Goal: Task Accomplishment & Management: Manage account settings

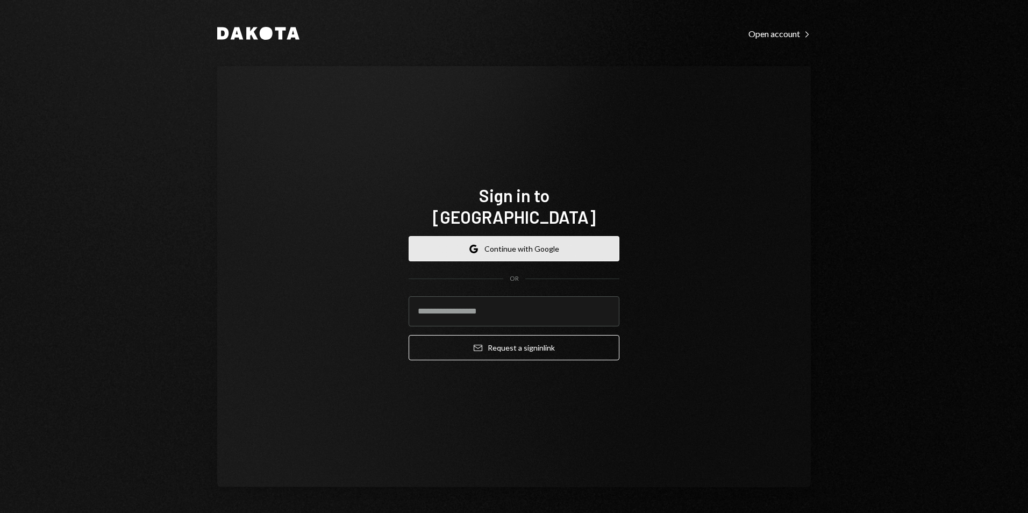
click at [556, 236] on button "Google Continue with Google" at bounding box center [513, 248] width 211 height 25
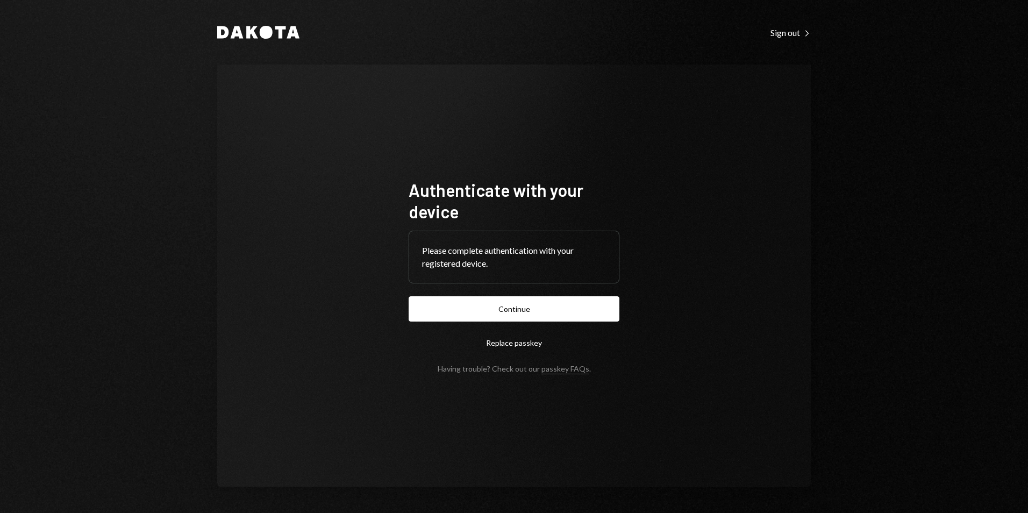
click at [521, 312] on button "Continue" at bounding box center [513, 308] width 211 height 25
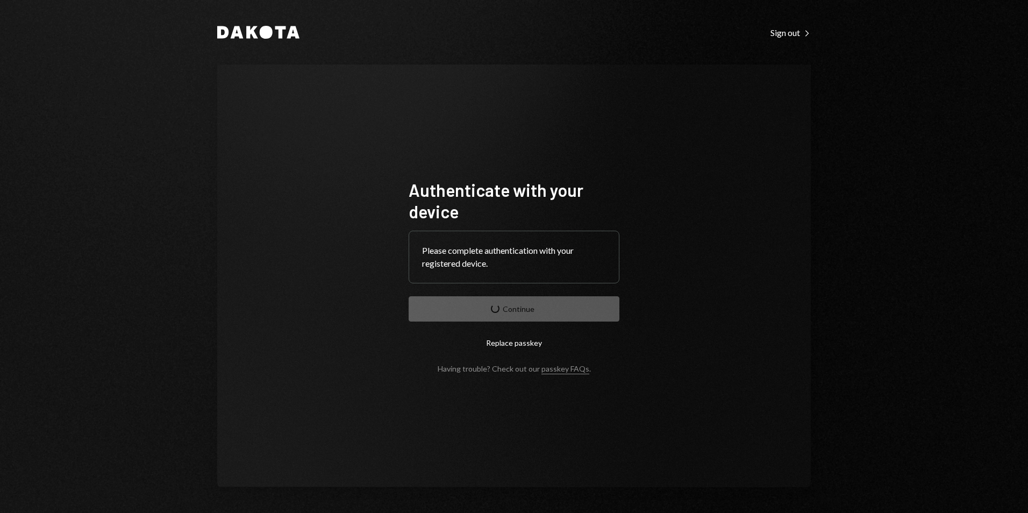
click at [533, 308] on form "Authenticate with your device Please complete authentication with your register…" at bounding box center [513, 276] width 211 height 194
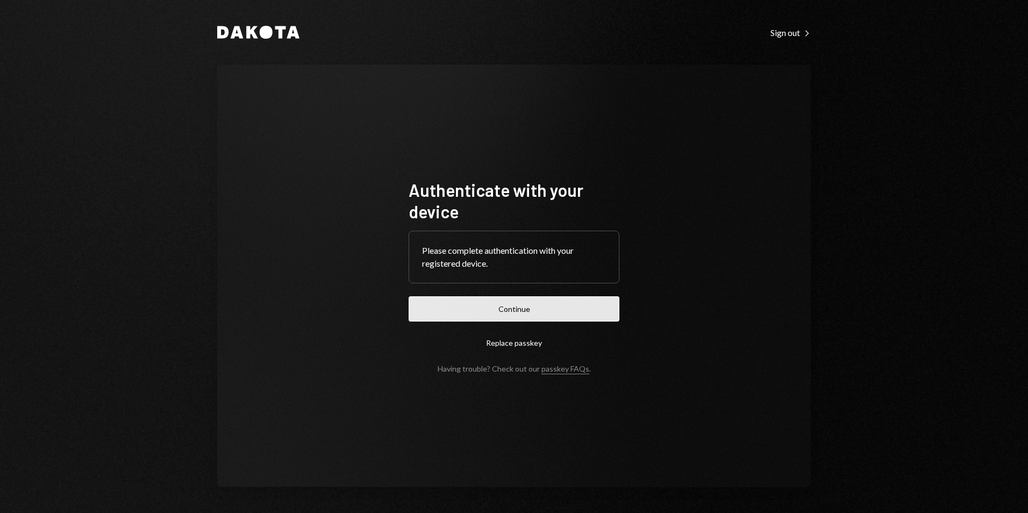
click at [539, 307] on button "Continue" at bounding box center [513, 308] width 211 height 25
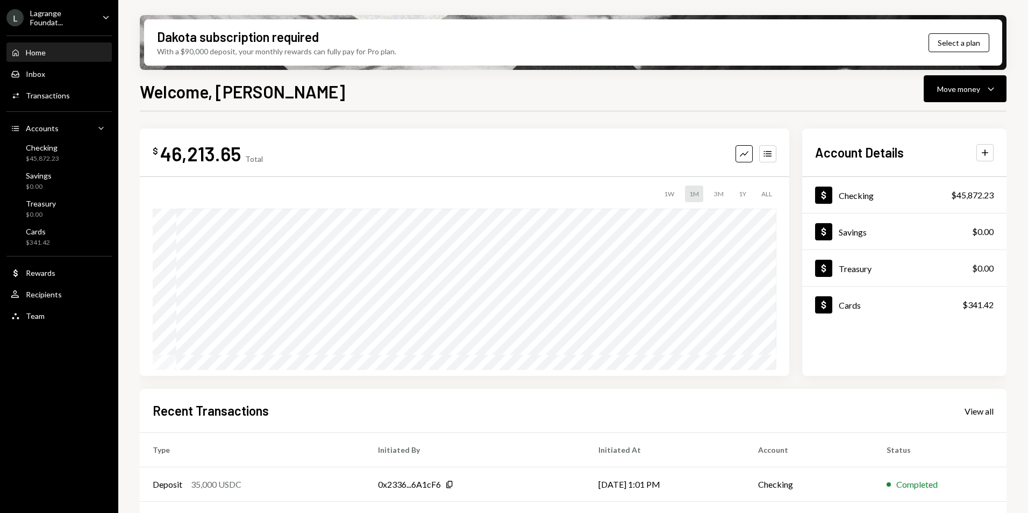
click at [54, 28] on ul "[PERSON_NAME] Foundat... Caret Down Home Home Inbox Inbox Activities Transactio…" at bounding box center [59, 163] width 118 height 327
click at [61, 16] on div "Lagrange Foundat..." at bounding box center [61, 18] width 63 height 18
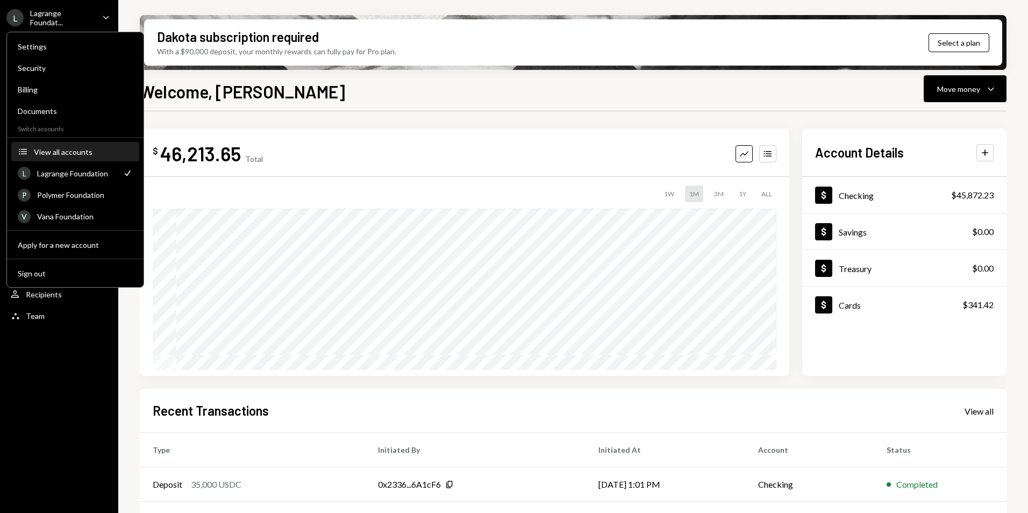
click at [63, 150] on div "View all accounts" at bounding box center [83, 151] width 99 height 9
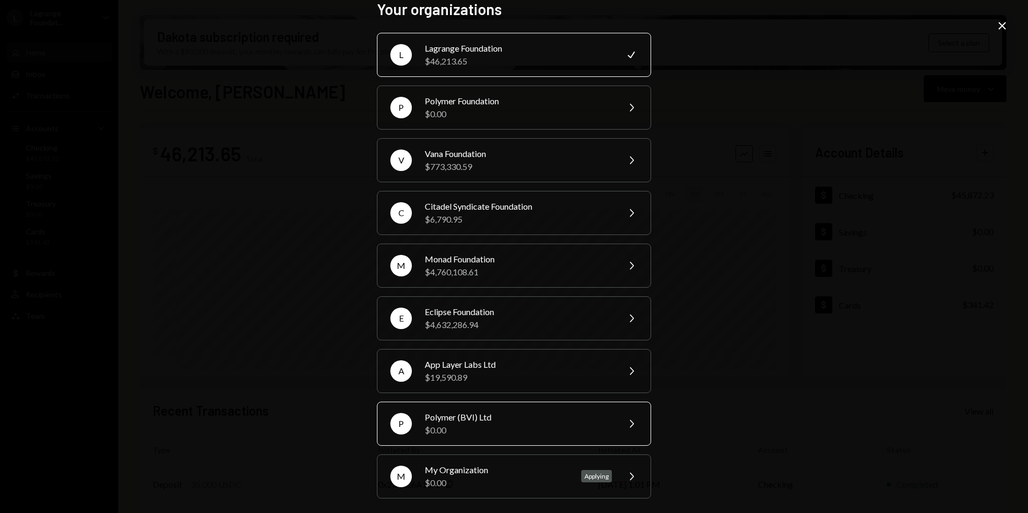
scroll to position [16, 0]
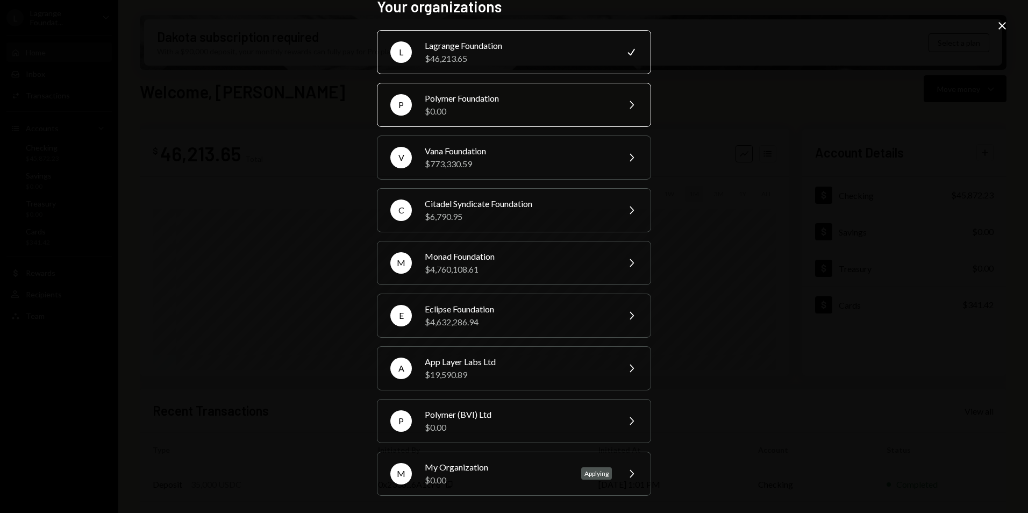
click at [461, 106] on div "$0.00" at bounding box center [518, 111] width 187 height 13
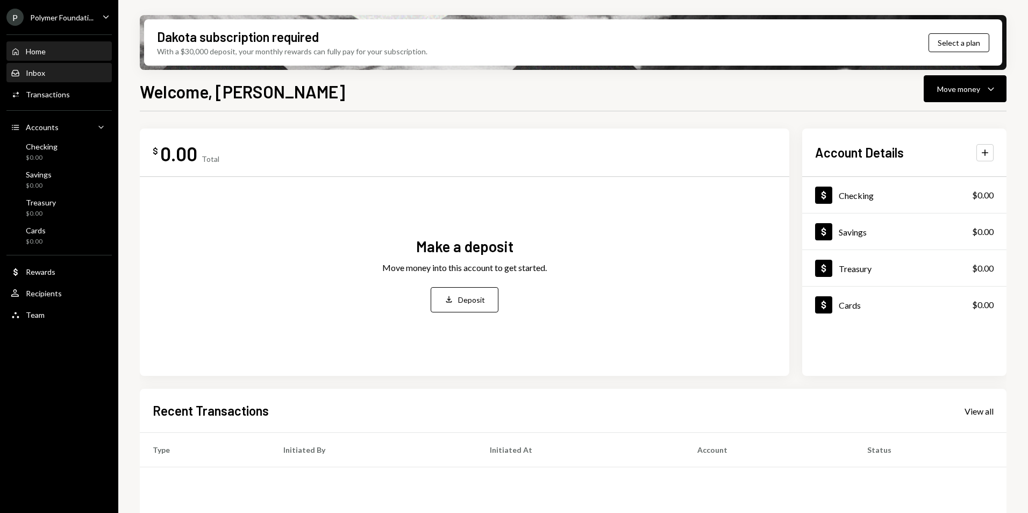
click at [35, 74] on div "Inbox" at bounding box center [35, 72] width 19 height 9
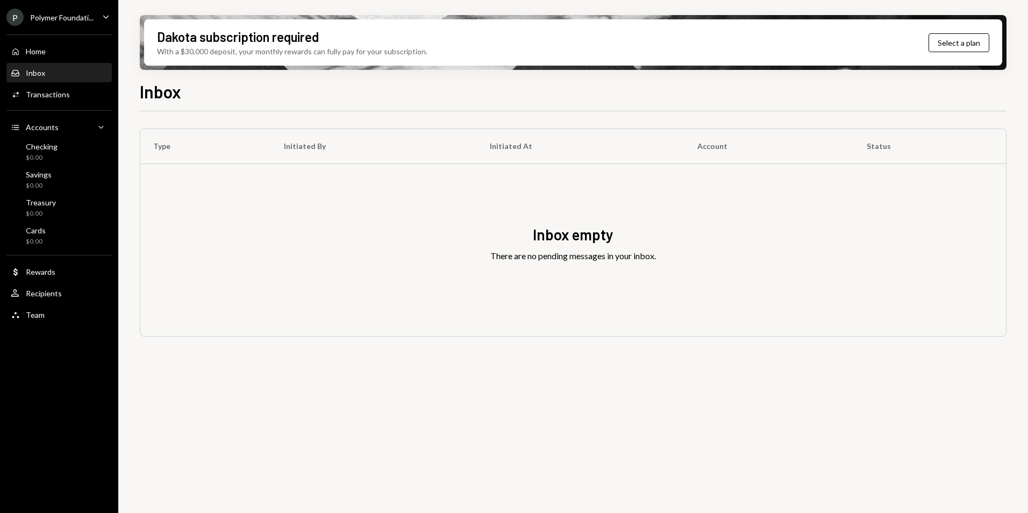
click at [46, 6] on ul "P Polymer Foundati... Caret Down Home Home Inbox Inbox Activities Transactions …" at bounding box center [59, 163] width 118 height 326
click at [44, 19] on div "Polymer Foundati..." at bounding box center [61, 17] width 63 height 9
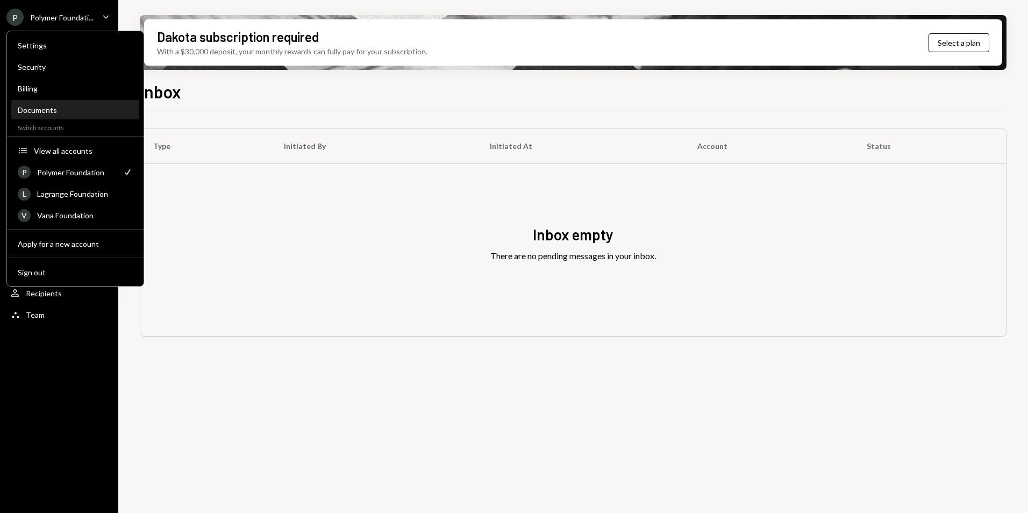
click at [61, 110] on div "Documents" at bounding box center [75, 109] width 115 height 9
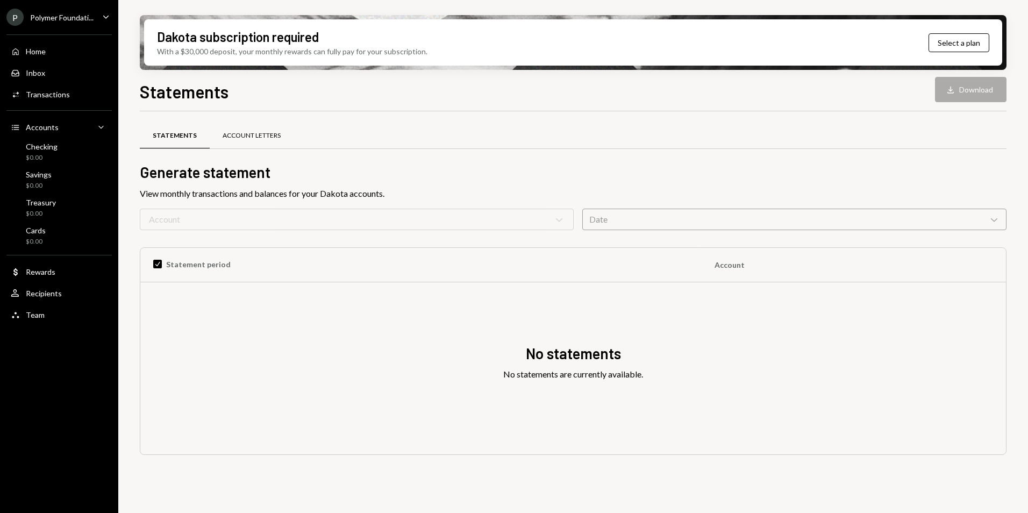
click at [243, 134] on div "Account Letters" at bounding box center [252, 135] width 58 height 9
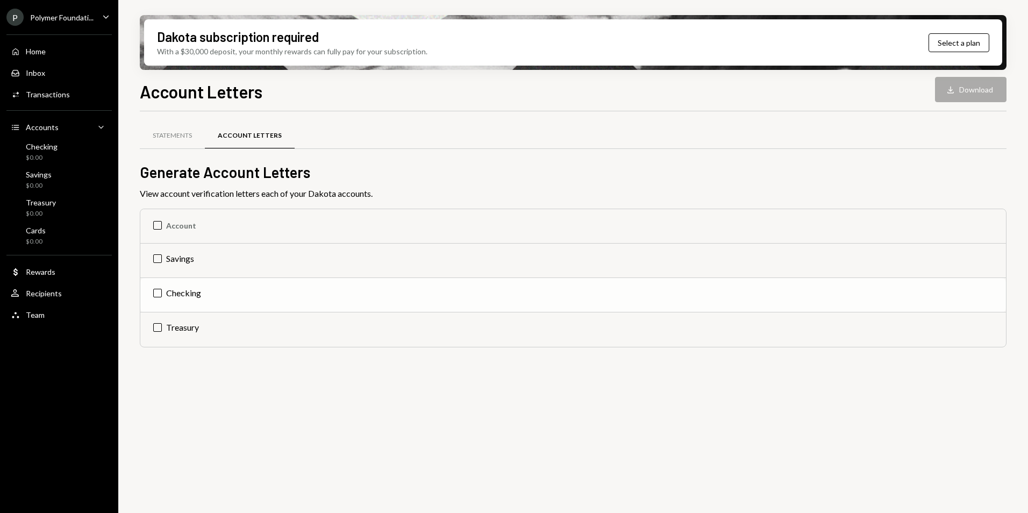
click at [185, 292] on td "Checking" at bounding box center [572, 295] width 865 height 34
click at [971, 83] on button "Download Download" at bounding box center [970, 89] width 71 height 25
click at [155, 292] on td "Check Checking" at bounding box center [572, 295] width 865 height 34
click at [51, 96] on div "Transactions" at bounding box center [48, 94] width 44 height 9
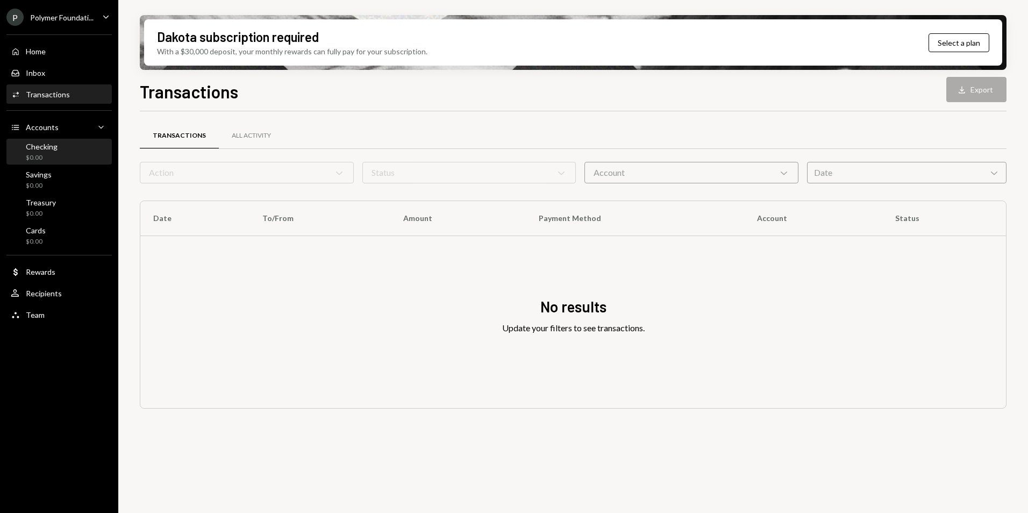
click at [44, 146] on div "Checking" at bounding box center [42, 146] width 32 height 9
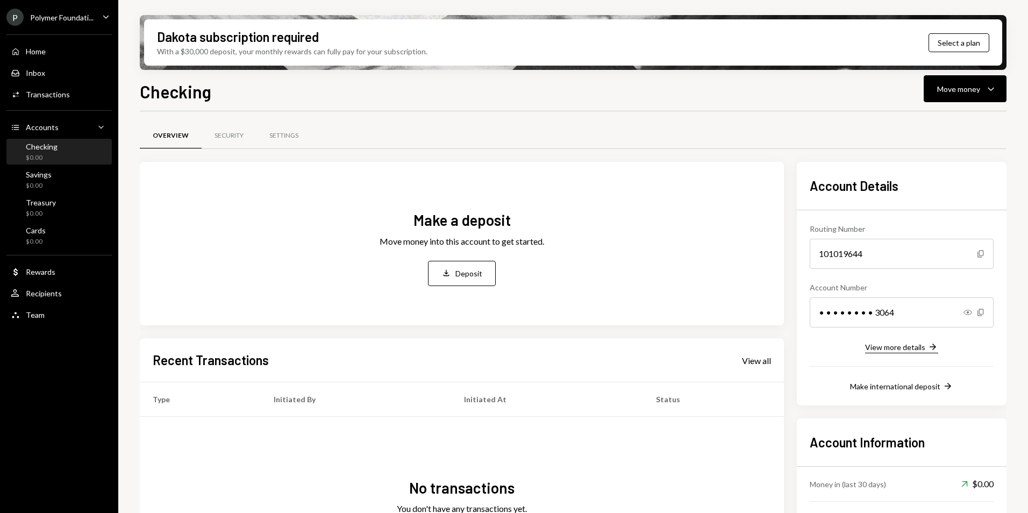
click at [889, 348] on div "View more details" at bounding box center [895, 346] width 60 height 9
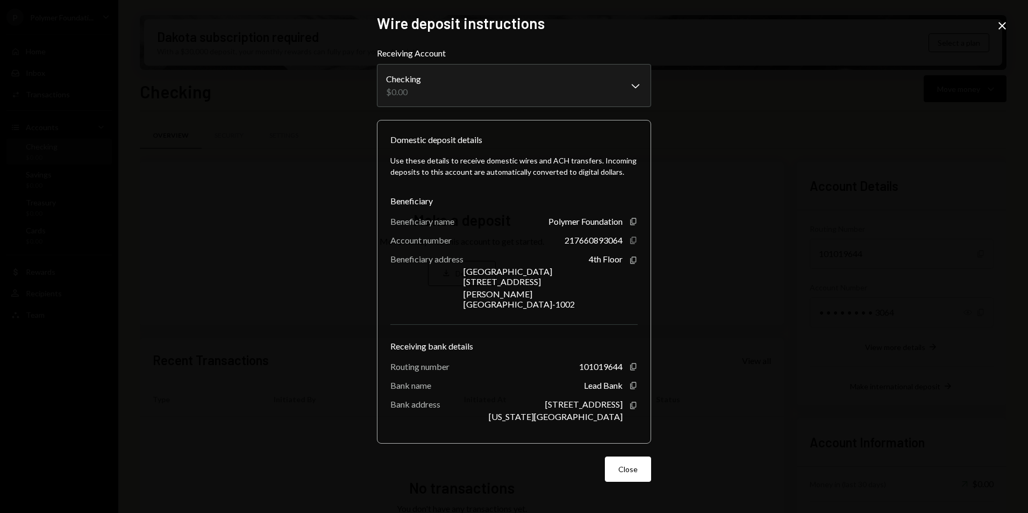
click at [630, 245] on icon "Copy" at bounding box center [633, 240] width 9 height 9
click at [999, 26] on icon "Close" at bounding box center [1001, 25] width 13 height 13
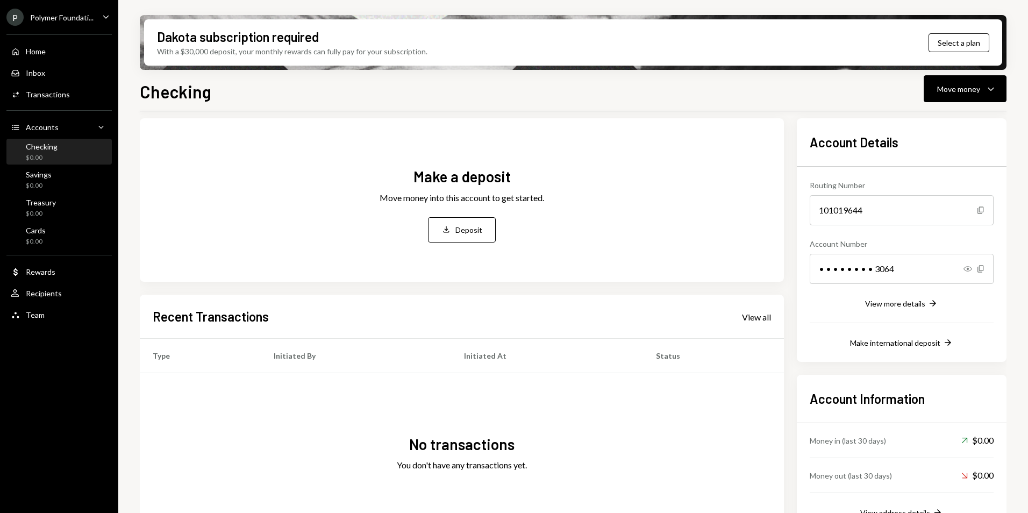
scroll to position [85, 0]
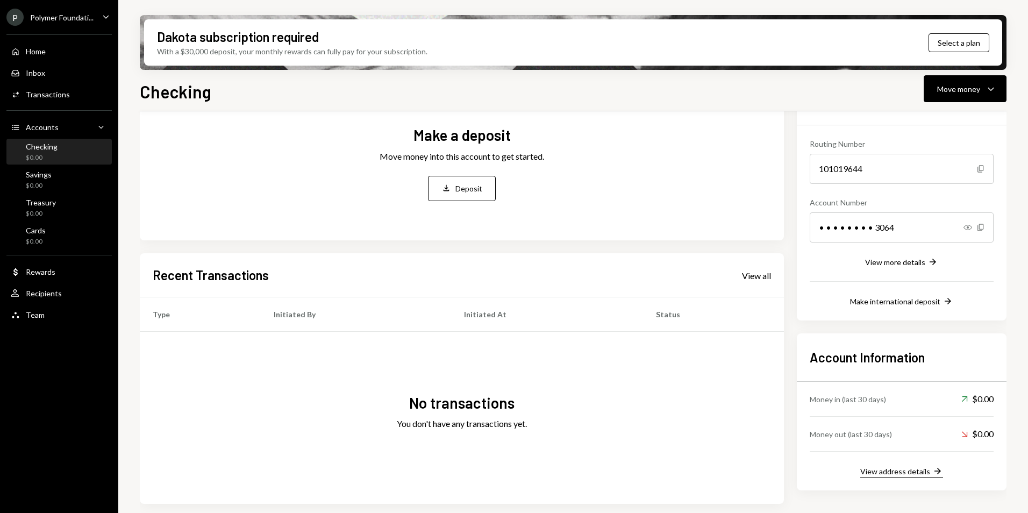
click at [908, 475] on div "View address details" at bounding box center [895, 471] width 70 height 9
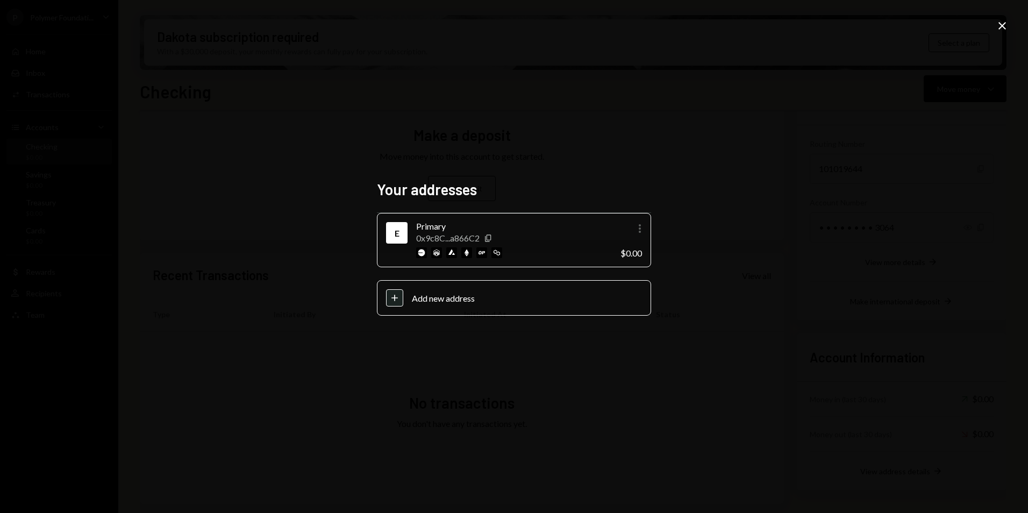
click at [638, 235] on div "More" at bounding box center [639, 228] width 13 height 13
click at [554, 228] on div "Primary" at bounding box center [514, 226] width 196 height 13
click at [444, 238] on div "0x9c8C...a866C2" at bounding box center [447, 238] width 63 height 10
drag, startPoint x: 444, startPoint y: 238, endPoint x: 555, endPoint y: 234, distance: 111.3
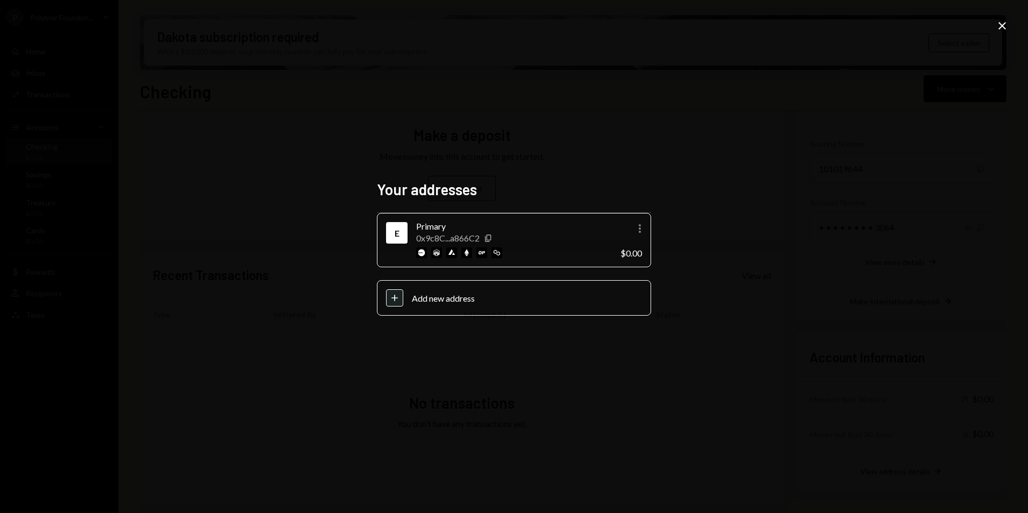
click at [555, 234] on div "0x9c8C...a866C2 Copy" at bounding box center [514, 238] width 196 height 10
click at [1002, 27] on icon "Close" at bounding box center [1001, 25] width 13 height 13
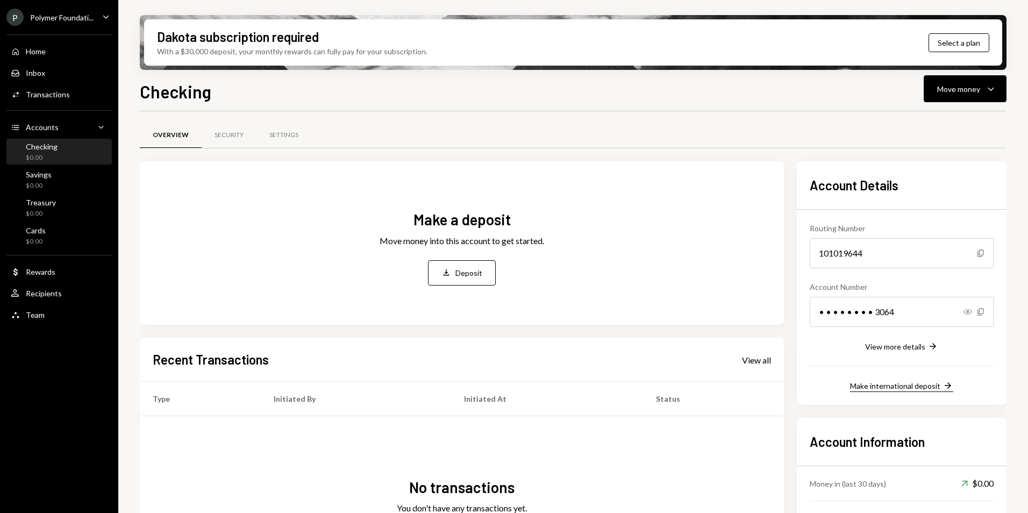
scroll to position [0, 0]
click at [901, 347] on div "View more details" at bounding box center [895, 346] width 60 height 9
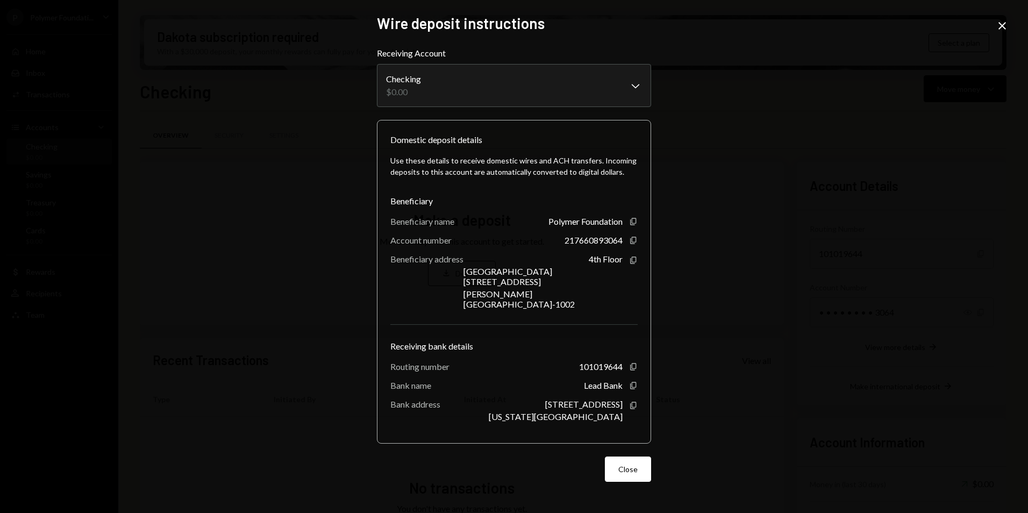
click at [841, 99] on div "**********" at bounding box center [514, 256] width 1028 height 513
click at [1005, 27] on icon "Close" at bounding box center [1001, 25] width 13 height 13
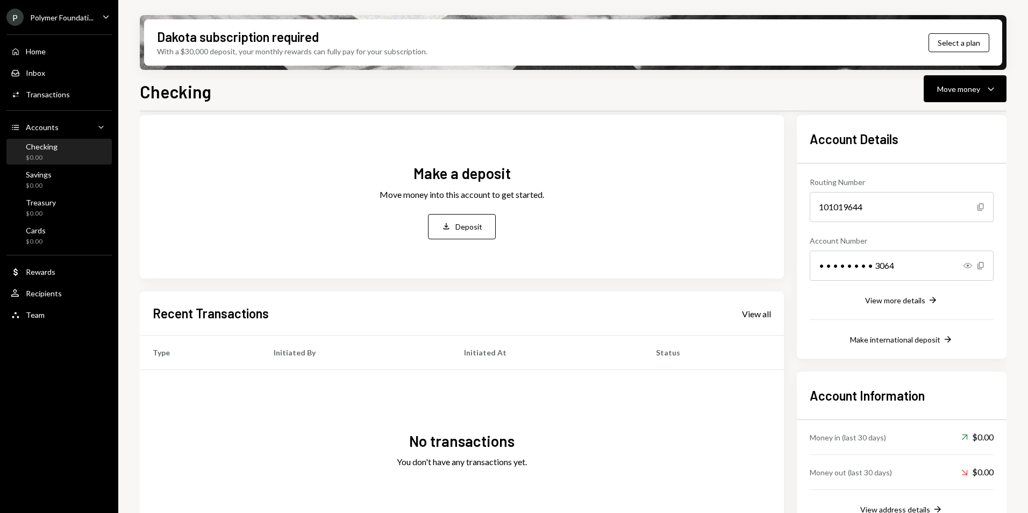
scroll to position [85, 0]
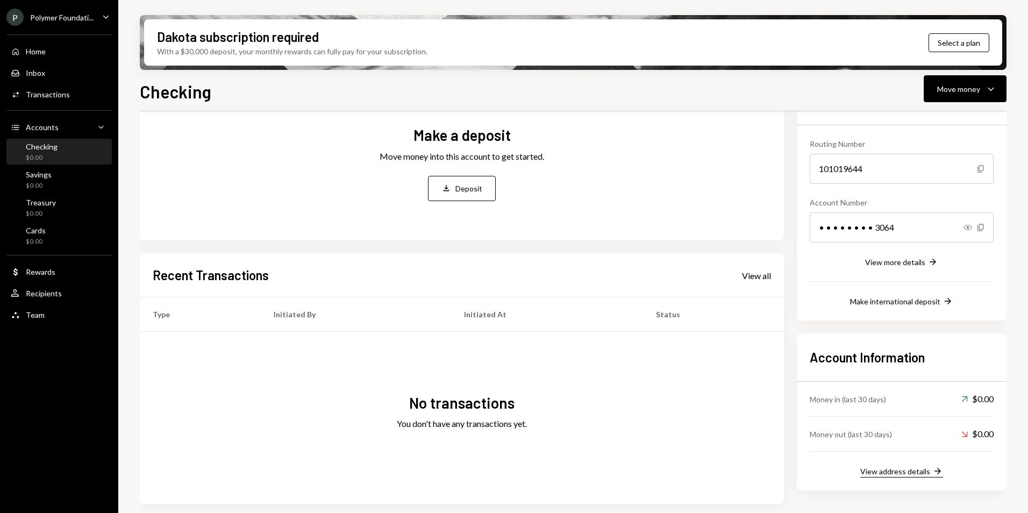
click at [917, 468] on div "View address details" at bounding box center [895, 471] width 70 height 9
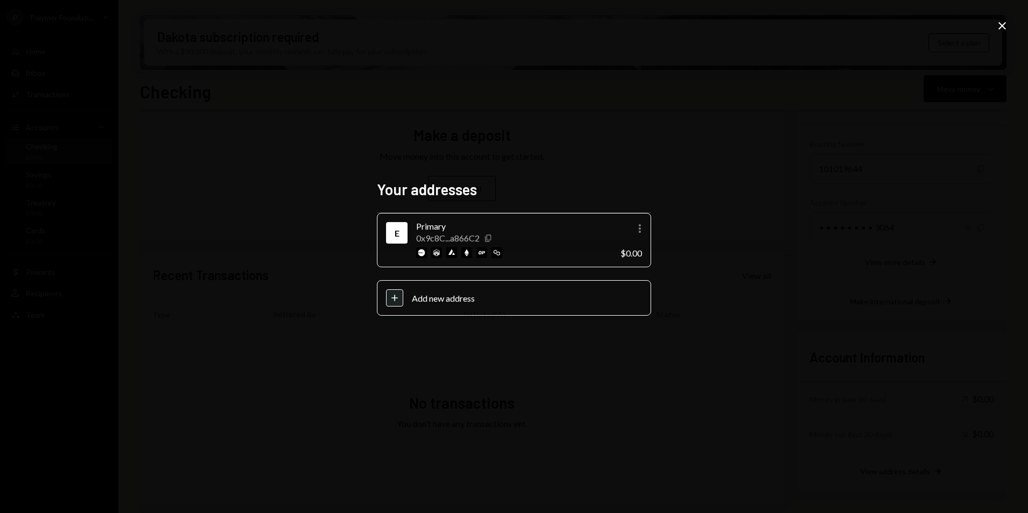
click at [489, 239] on icon "Copy" at bounding box center [488, 238] width 9 height 9
click at [1006, 27] on icon "Close" at bounding box center [1001, 25] width 13 height 13
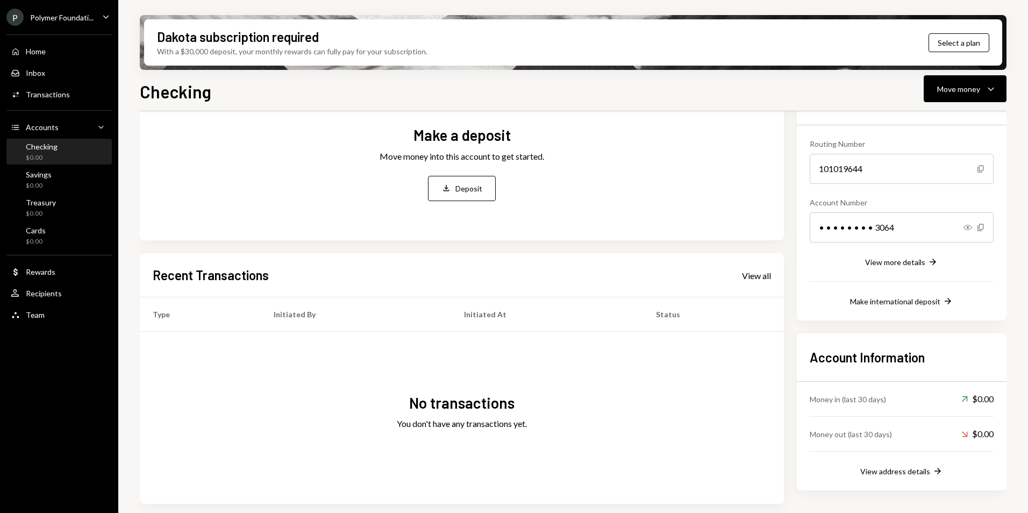
click at [63, 20] on div "Polymer Foundati..." at bounding box center [61, 17] width 63 height 9
click at [304, 9] on div "Dakota subscription required With a $30,000 deposit, your monthly rewards can f…" at bounding box center [572, 256] width 909 height 513
click at [76, 14] on div "Polymer Foundati..." at bounding box center [61, 17] width 63 height 9
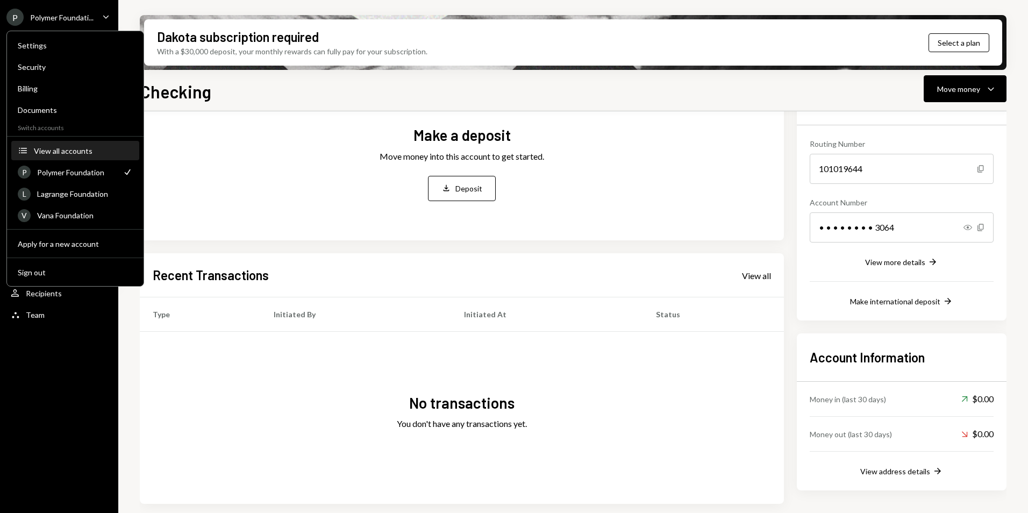
click at [64, 152] on div "View all accounts" at bounding box center [83, 150] width 99 height 9
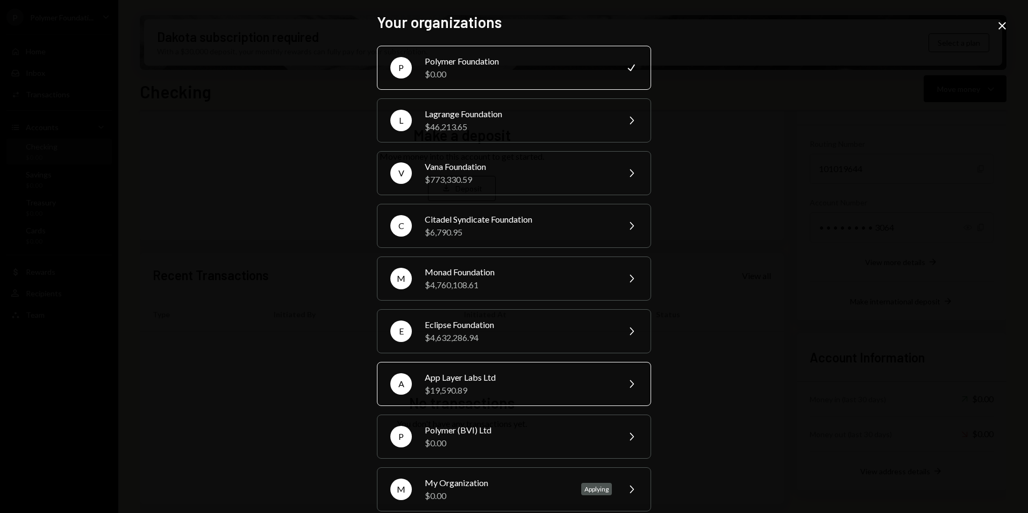
scroll to position [16, 0]
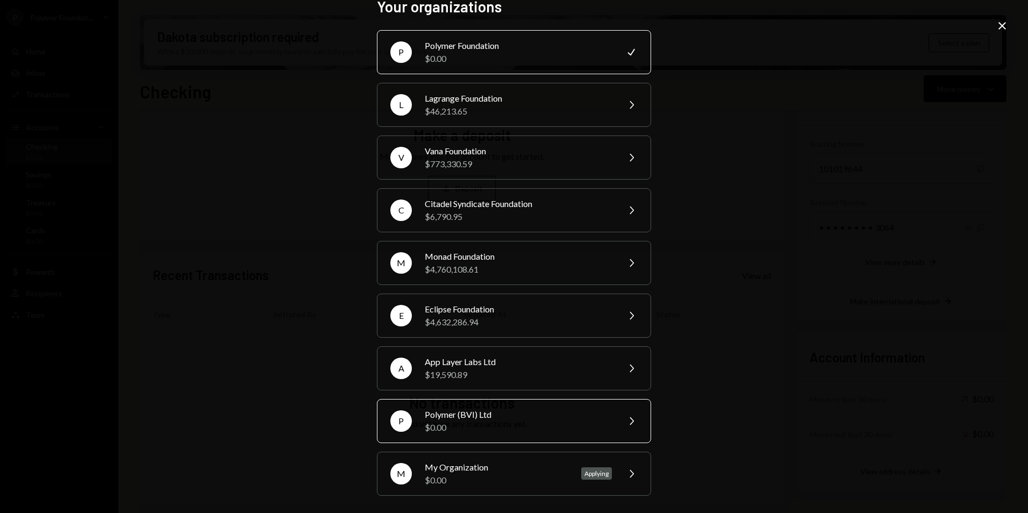
click at [494, 406] on div "P Polymer (BVI) Ltd $0.00 Chevron Right" at bounding box center [514, 421] width 274 height 44
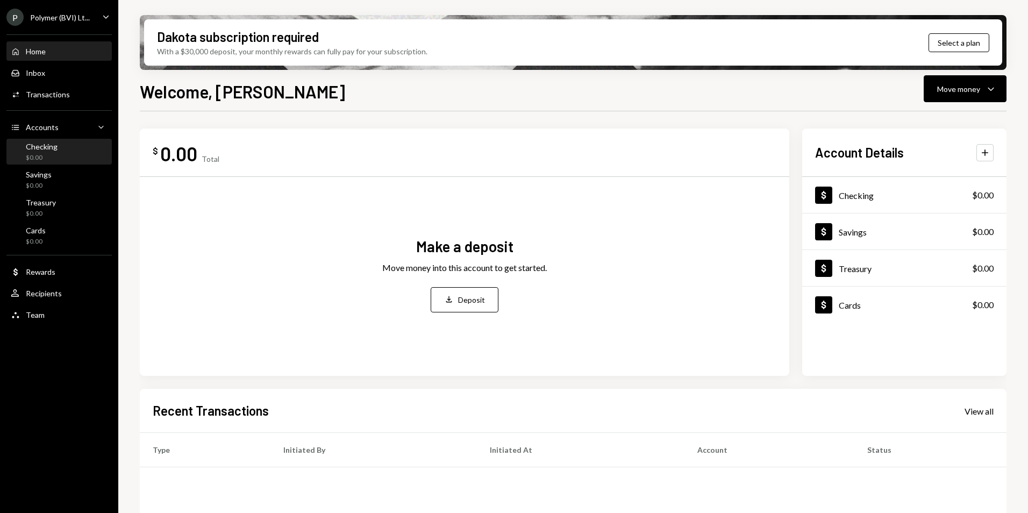
click at [75, 148] on div "Checking $0.00" at bounding box center [59, 152] width 97 height 20
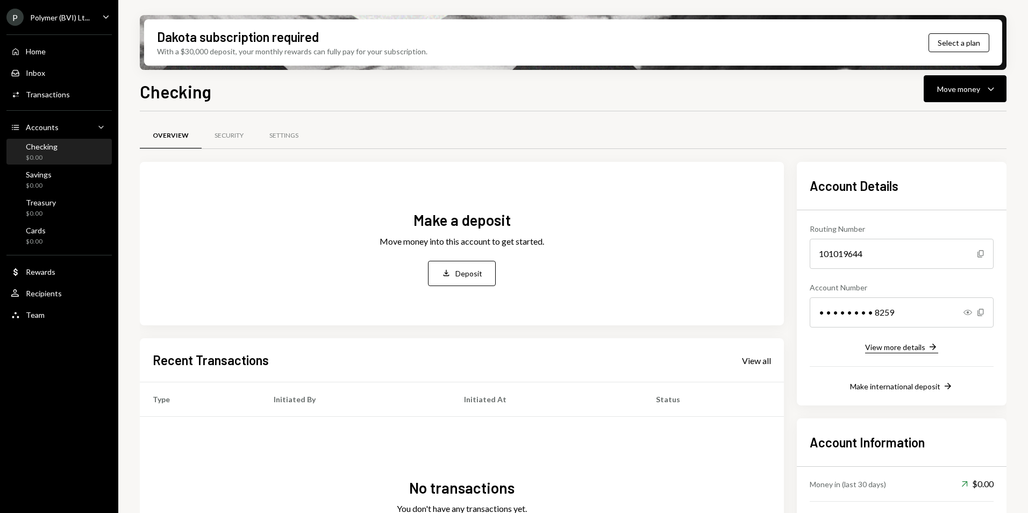
click at [891, 350] on div "View more details" at bounding box center [895, 346] width 60 height 9
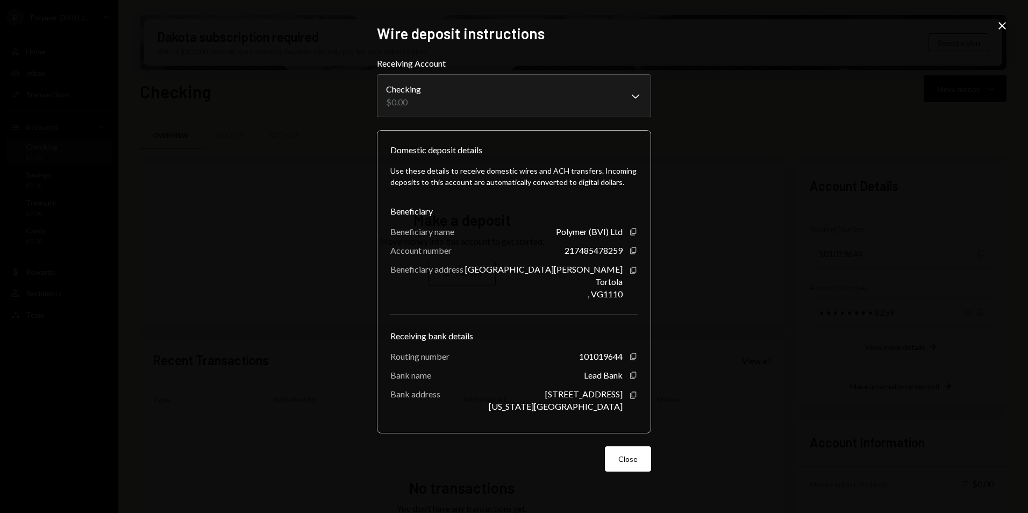
click at [1003, 26] on icon "Close" at bounding box center [1001, 25] width 13 height 13
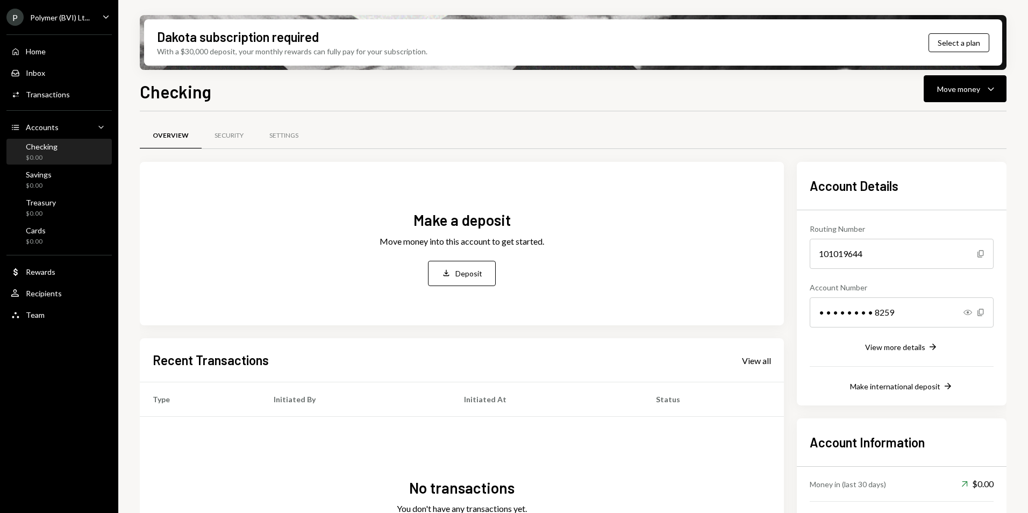
scroll to position [85, 0]
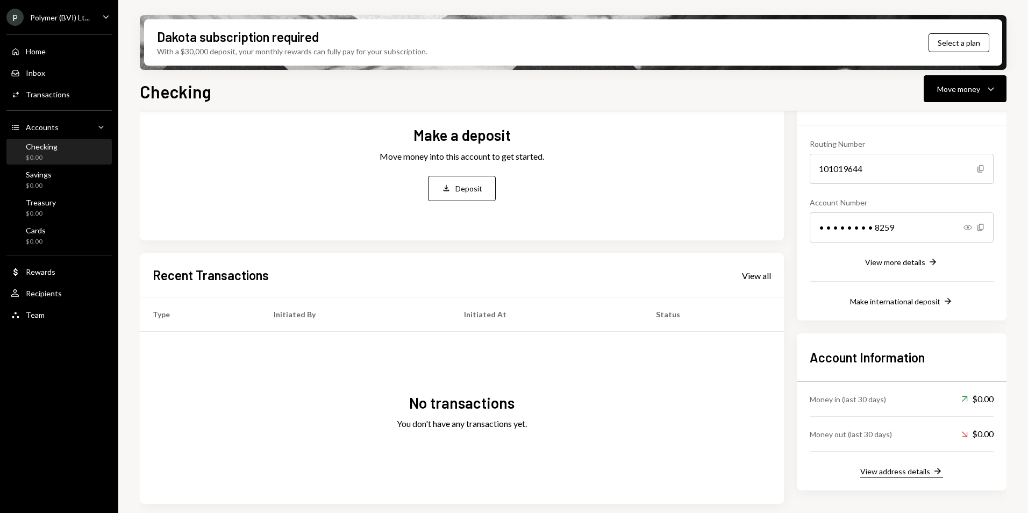
click at [918, 472] on div "View address details" at bounding box center [895, 471] width 70 height 9
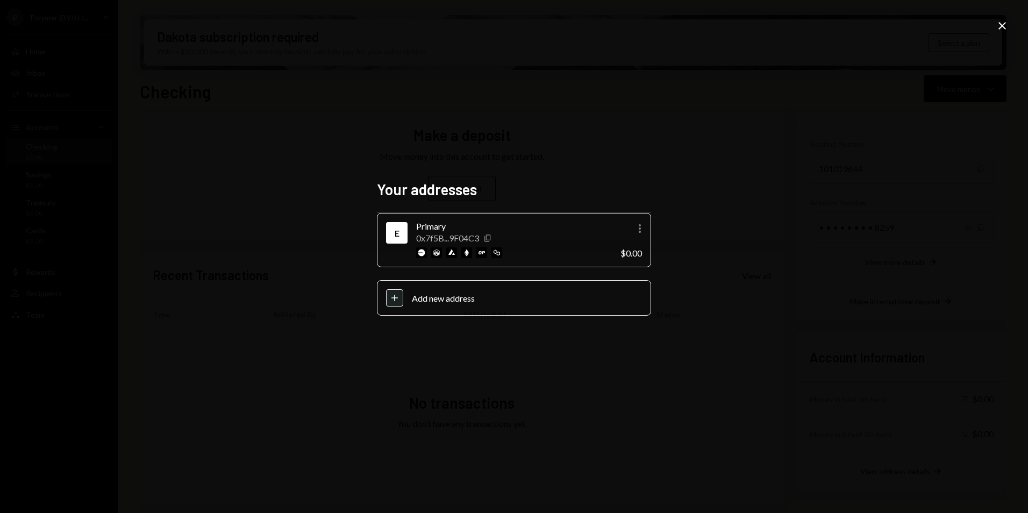
click at [489, 241] on icon "button" at bounding box center [487, 237] width 6 height 7
click at [1002, 24] on icon "Close" at bounding box center [1001, 25] width 13 height 13
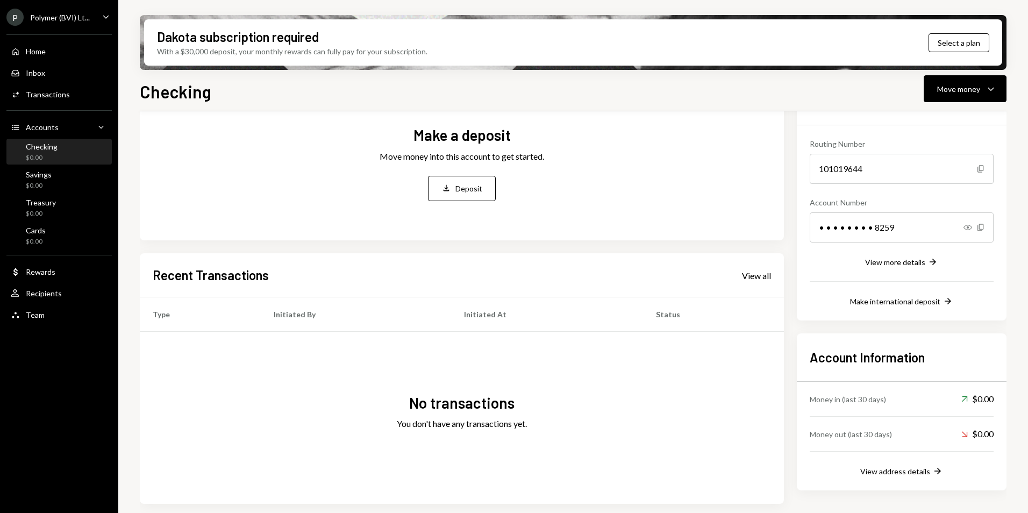
click at [76, 26] on ul "P Polymer (BVI) Lt... Caret Down Home Home Inbox Inbox Activities Transactions …" at bounding box center [59, 163] width 118 height 326
click at [59, 21] on div "Polymer (BVI) Lt..." at bounding box center [60, 17] width 60 height 9
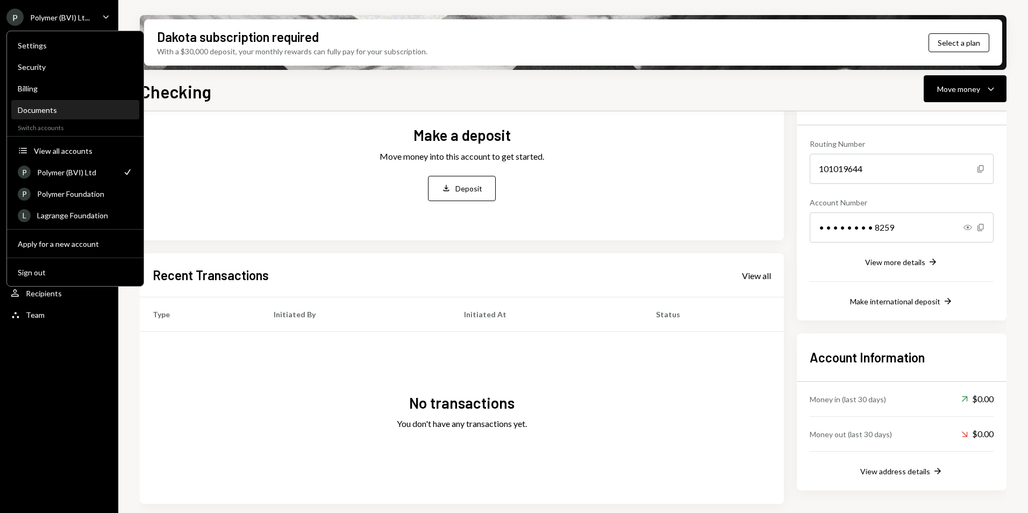
click at [49, 113] on div "Documents" at bounding box center [75, 109] width 115 height 9
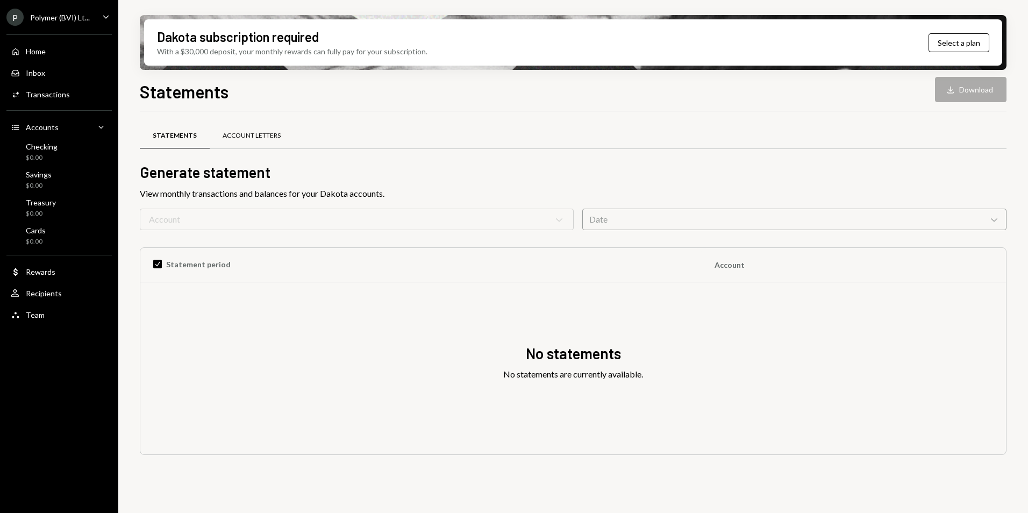
click at [259, 136] on div "Account Letters" at bounding box center [252, 135] width 58 height 9
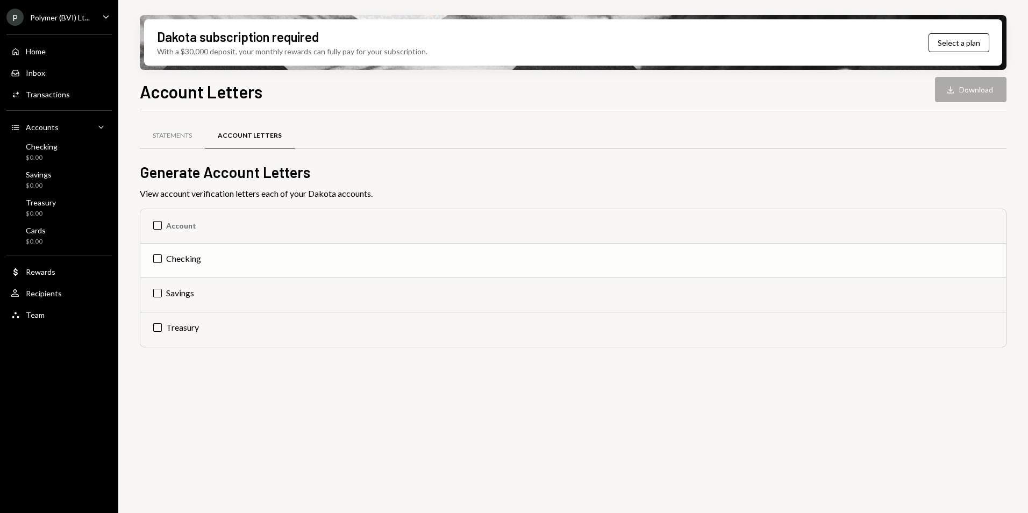
click at [185, 259] on td "Checking" at bounding box center [572, 260] width 865 height 34
click at [973, 93] on button "Download Download" at bounding box center [970, 89] width 71 height 25
click at [36, 49] on div "Home" at bounding box center [36, 51] width 20 height 9
